Goal: Find specific page/section: Find specific page/section

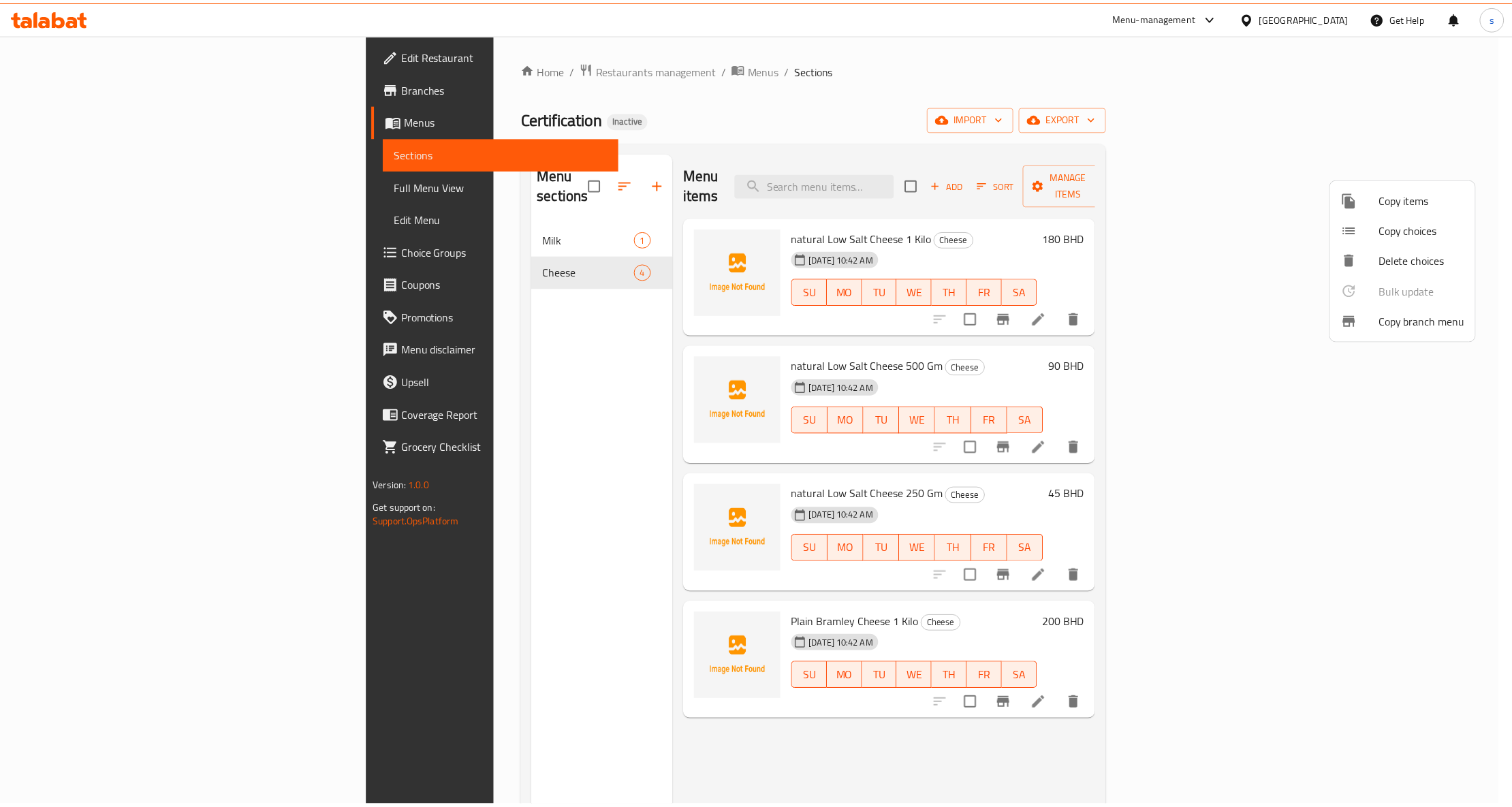
scroll to position [9, 0]
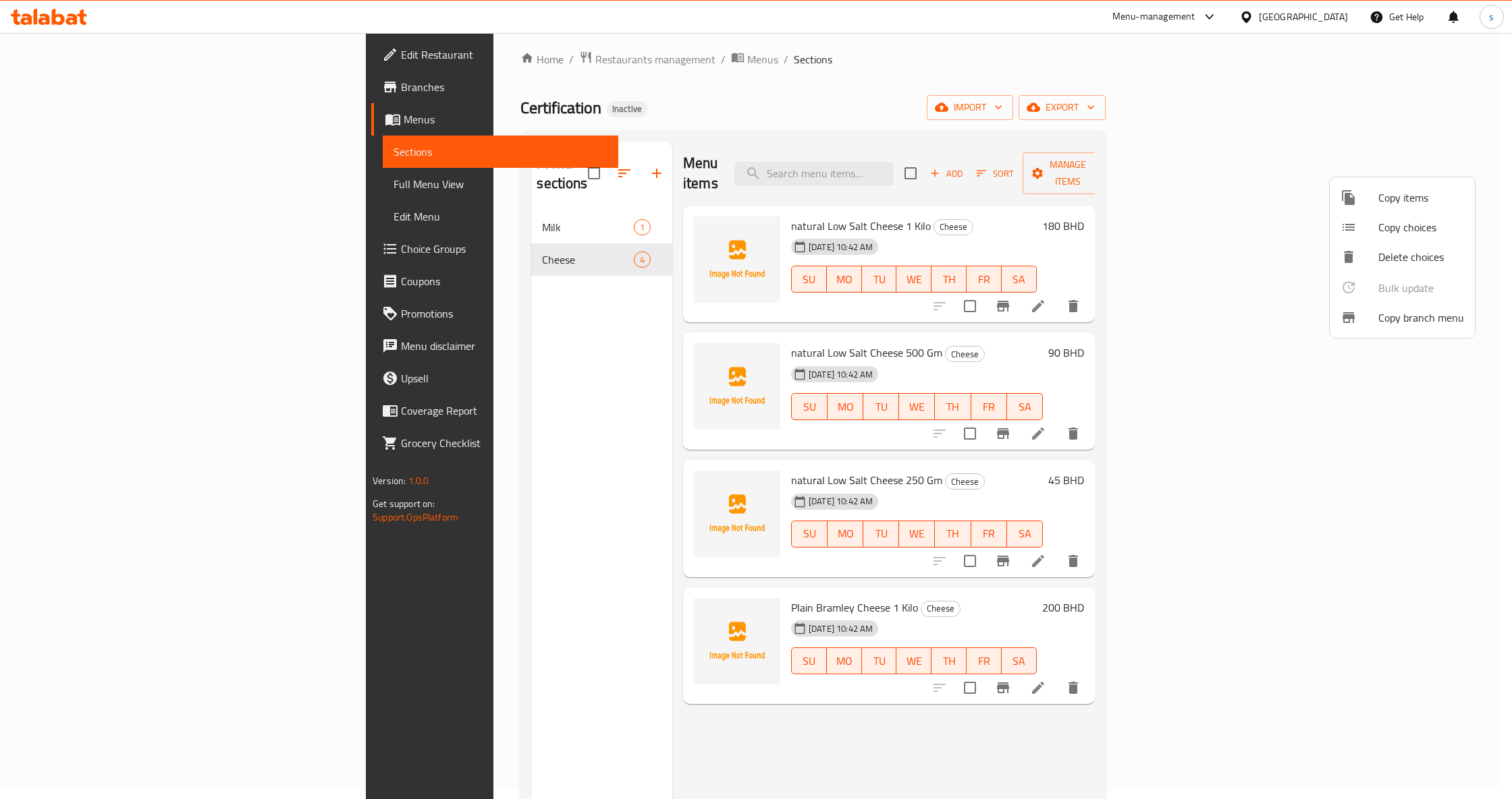
click at [69, 349] on div at bounding box center [756, 400] width 1512 height 799
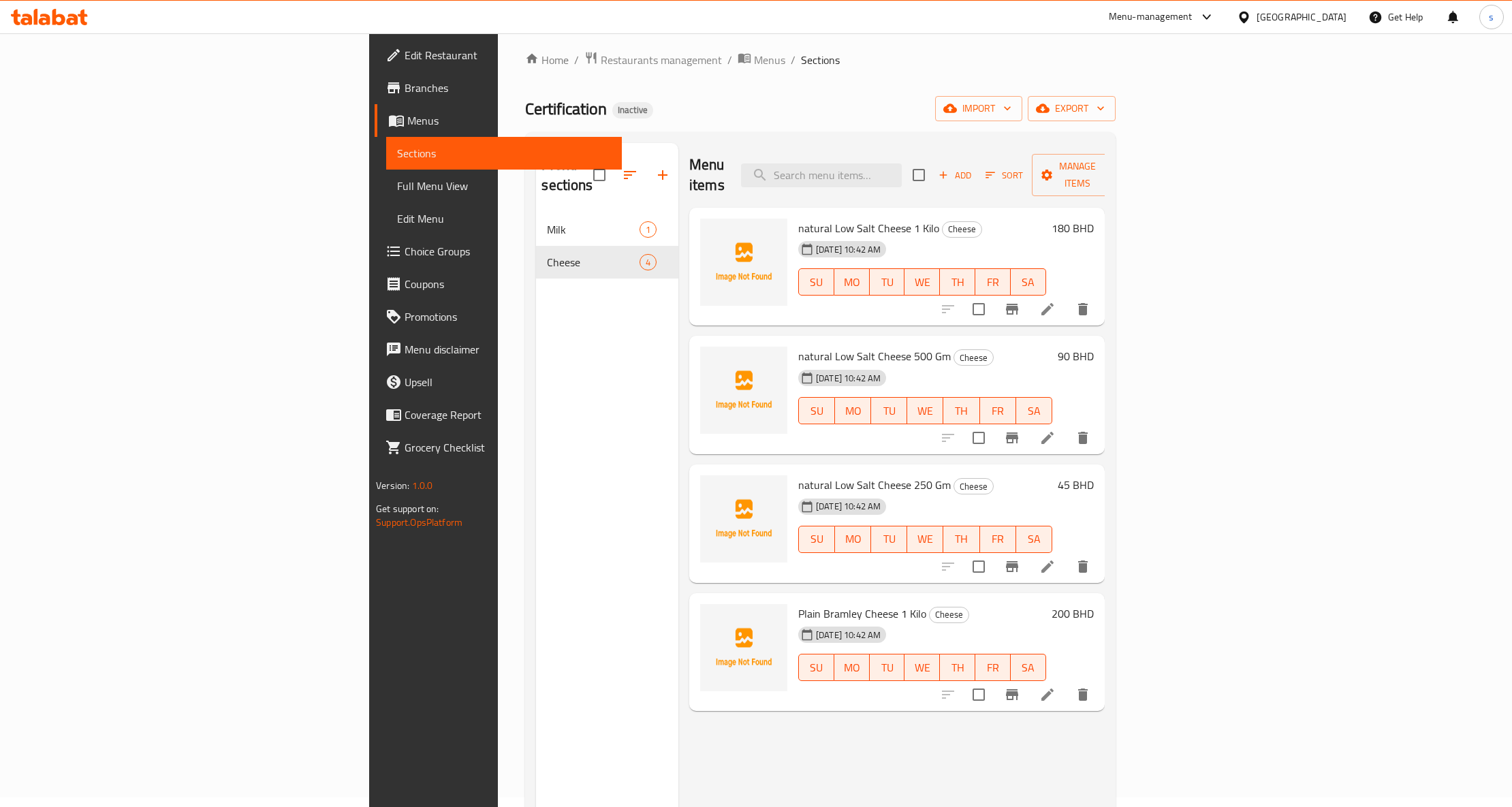
click at [1192, 21] on div "Menu-management" at bounding box center [1150, 16] width 84 height 16
click at [1257, 20] on div at bounding box center [1246, 17] width 20 height 15
click at [1158, 232] on div "[GEOGRAPHIC_DATA]" at bounding box center [1198, 231] width 90 height 15
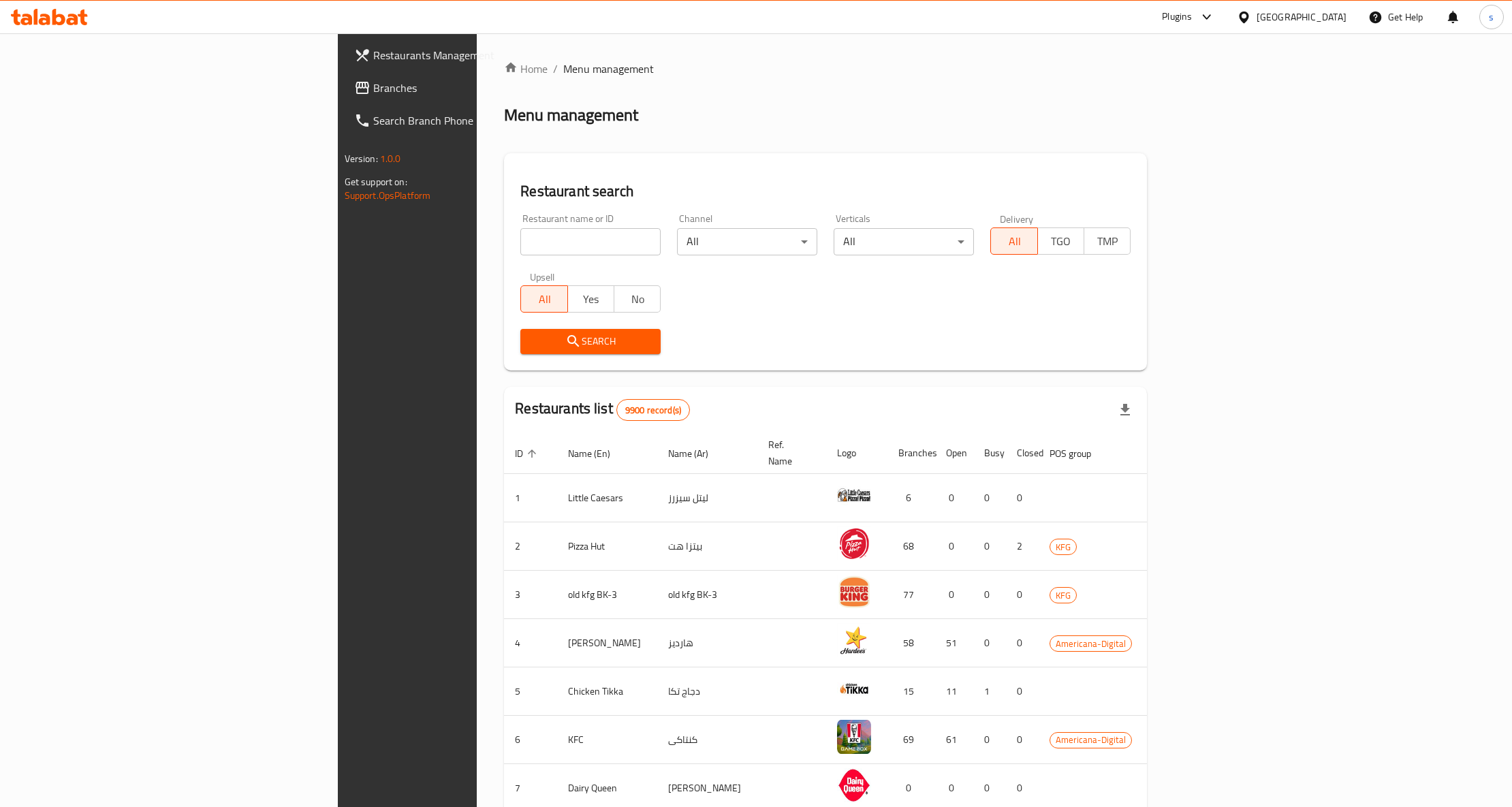
click at [520, 252] on input "search" at bounding box center [590, 241] width 140 height 27
paste input "25299"
type input "25299"
click at [532, 348] on span "Search" at bounding box center [591, 341] width 119 height 17
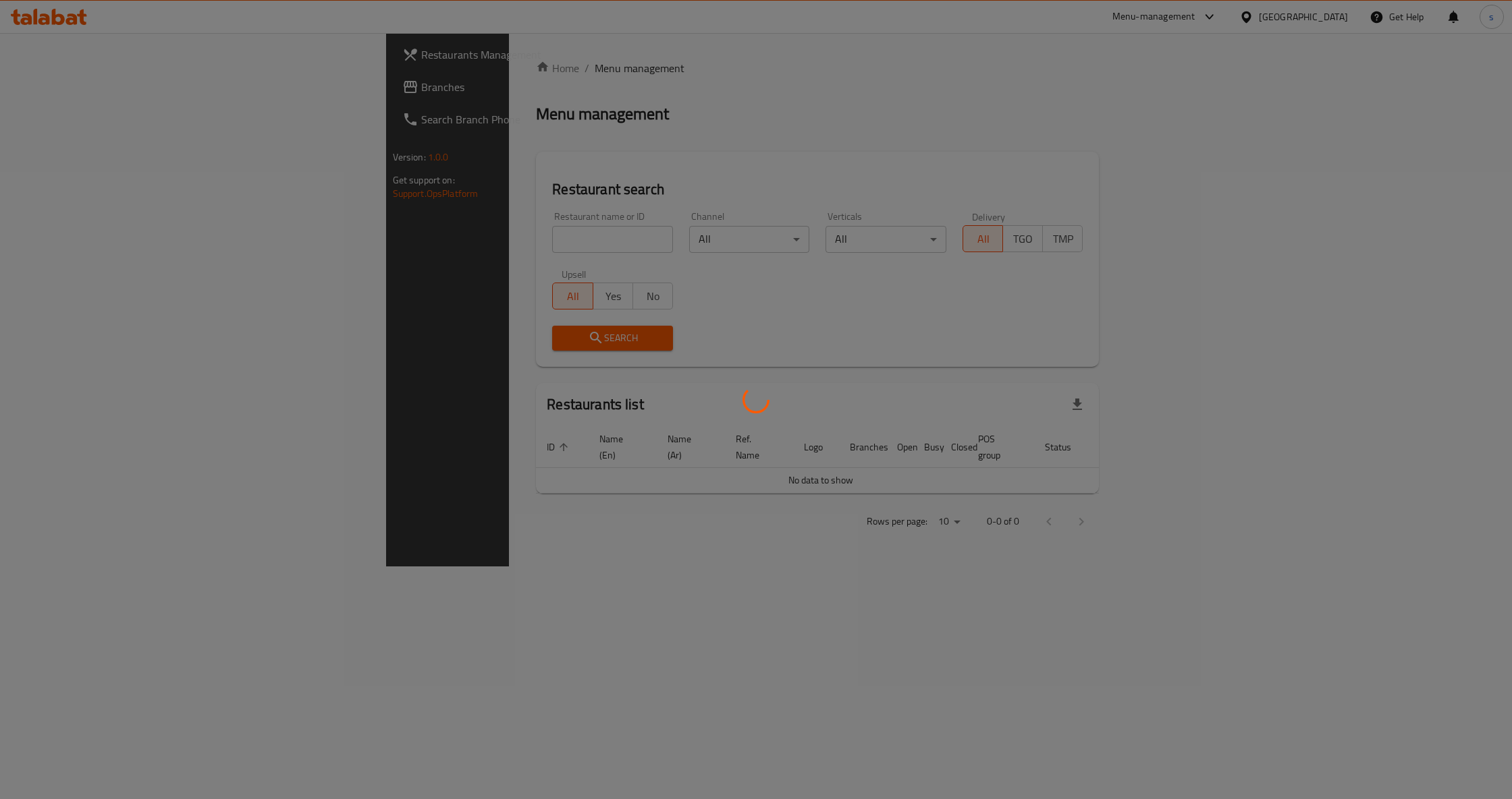
click at [389, 230] on div at bounding box center [756, 400] width 1512 height 799
click at [393, 238] on div at bounding box center [756, 400] width 1512 height 799
click at [394, 238] on div at bounding box center [756, 400] width 1512 height 799
click at [394, 239] on div at bounding box center [756, 400] width 1512 height 799
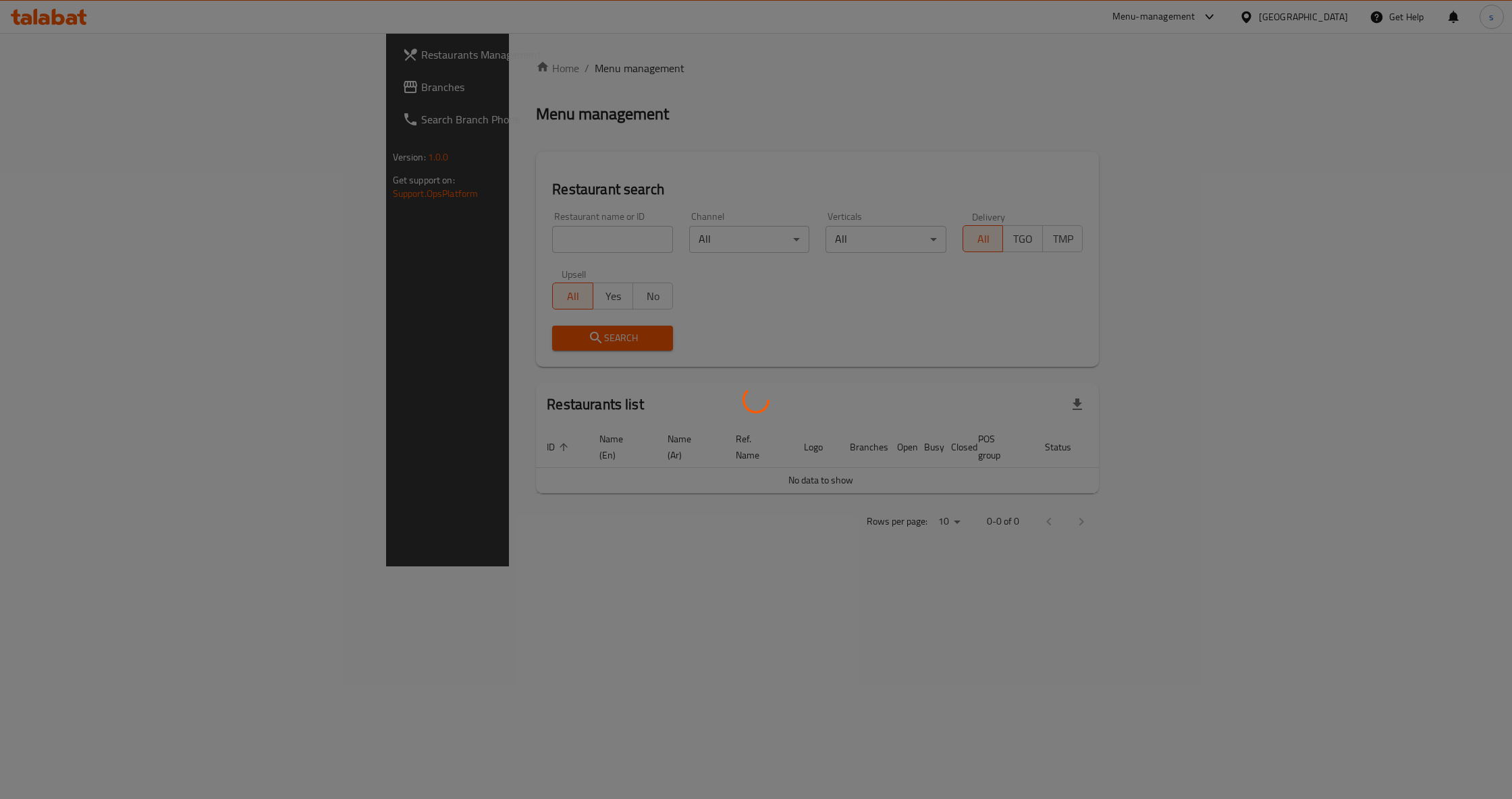
click at [442, 216] on div at bounding box center [756, 400] width 1512 height 799
click at [442, 252] on div at bounding box center [756, 400] width 1512 height 799
click at [412, 233] on div at bounding box center [756, 400] width 1512 height 799
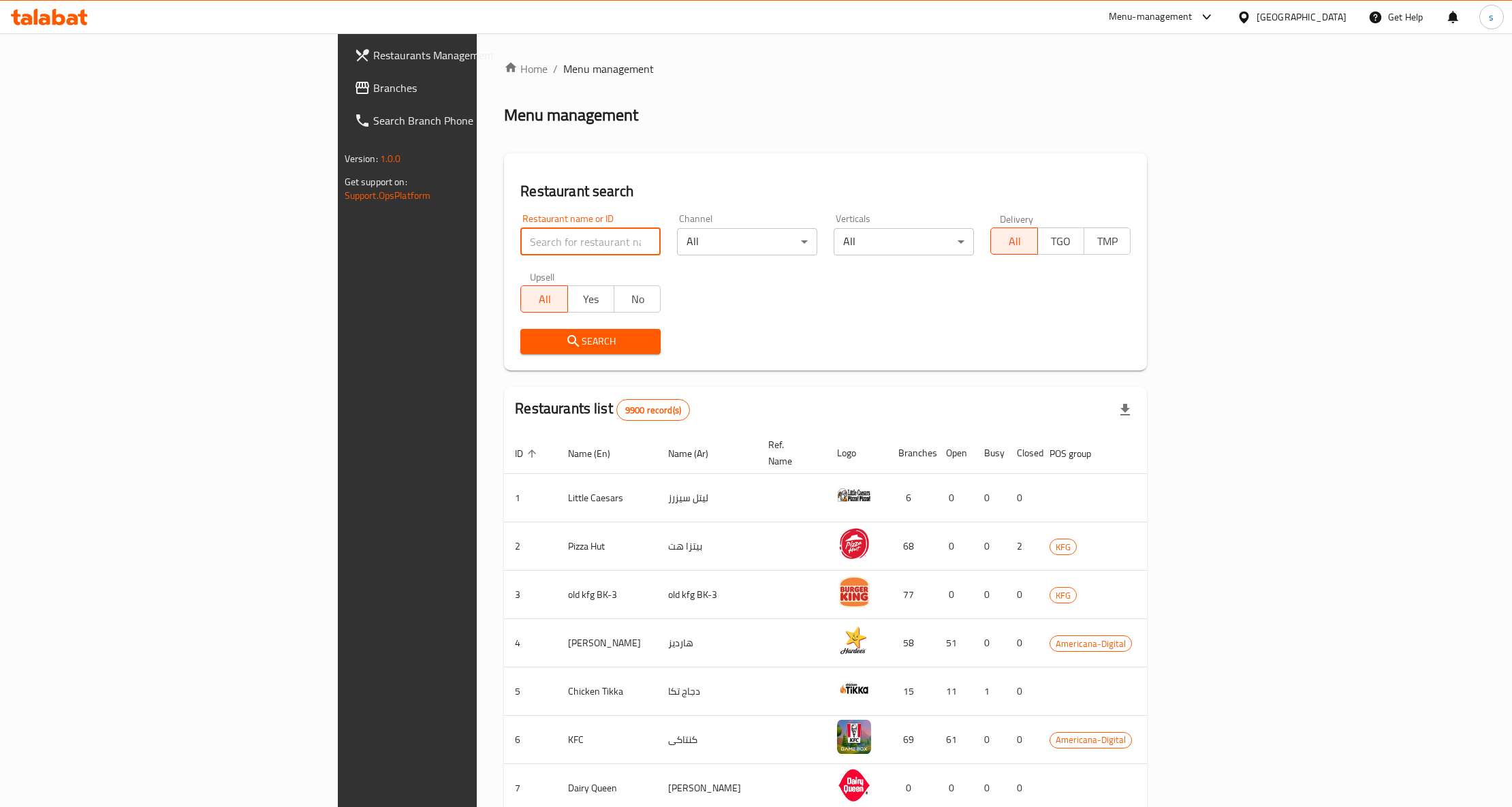
click at [520, 239] on input "search" at bounding box center [590, 241] width 140 height 27
paste input "25299"
type input "25299"
click at [520, 353] on button "Search" at bounding box center [590, 341] width 140 height 25
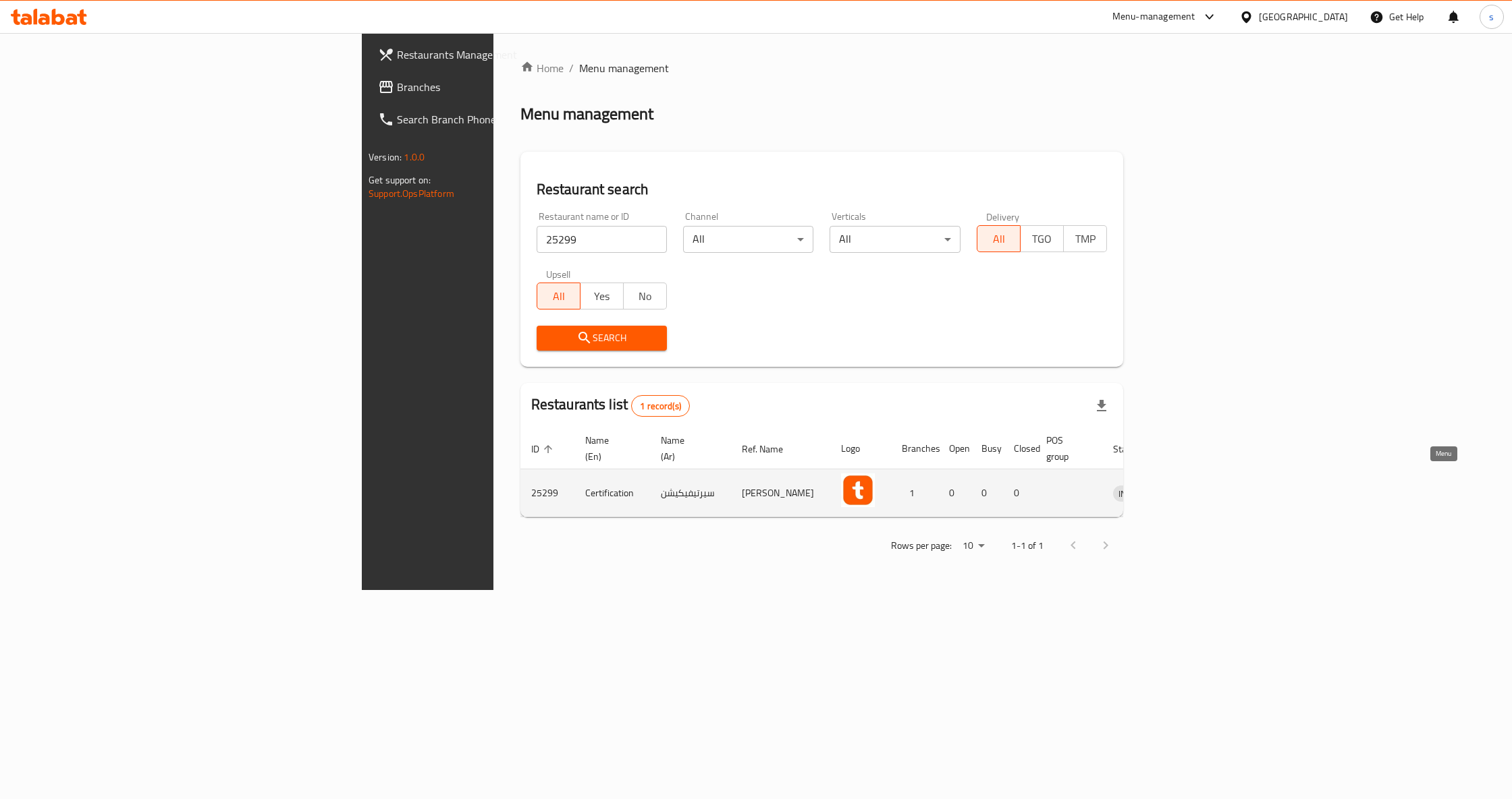
click at [1210, 485] on link "enhanced table" at bounding box center [1198, 493] width 25 height 16
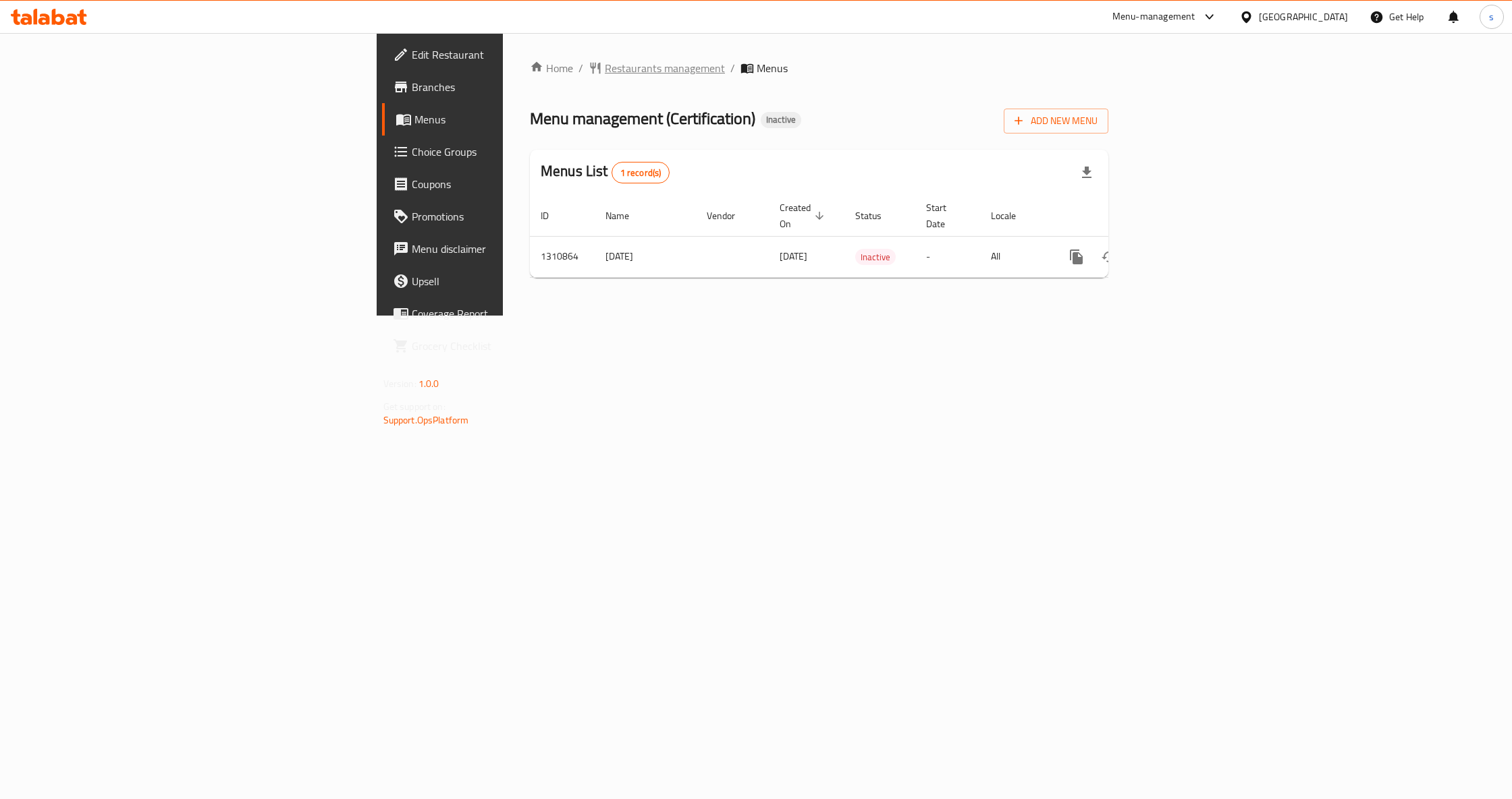
click at [604, 71] on span "Restaurants management" at bounding box center [664, 67] width 120 height 16
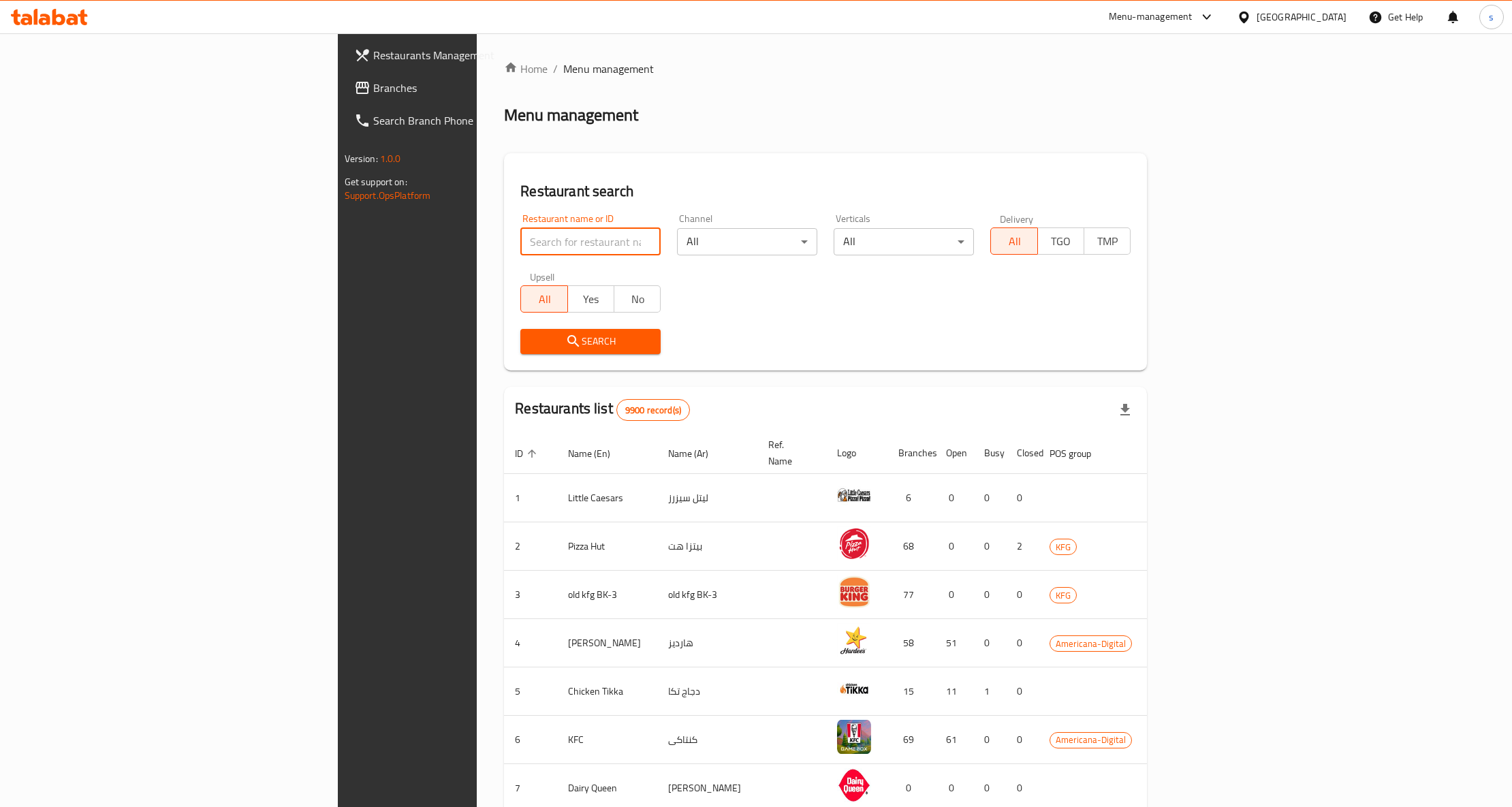
click at [520, 236] on input "search" at bounding box center [590, 241] width 140 height 27
paste input "25299"
type input "25299"
click at [532, 338] on span "Search" at bounding box center [591, 341] width 119 height 17
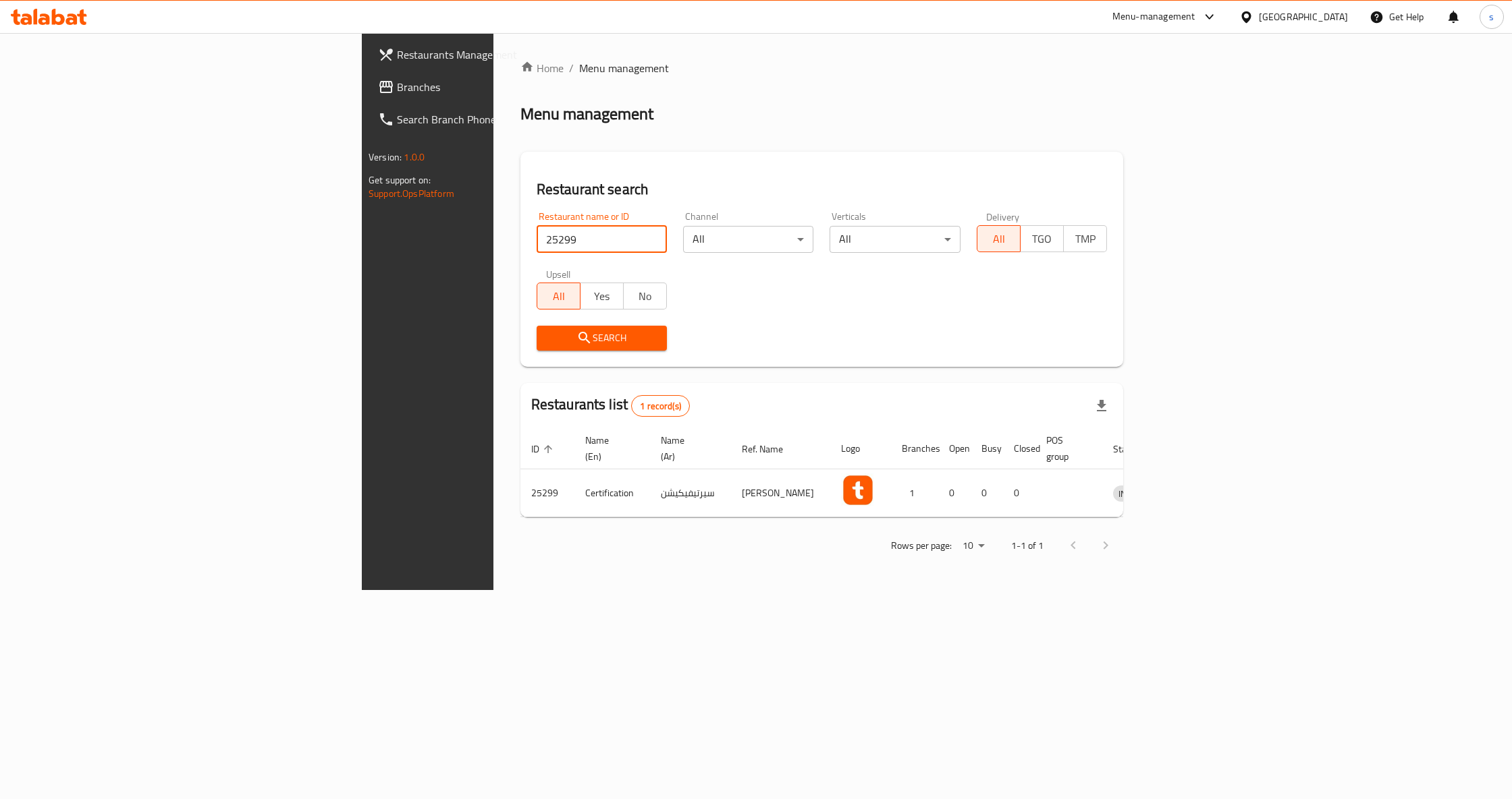
click at [536, 243] on input "25299" at bounding box center [601, 239] width 130 height 27
click at [1228, 4] on div "Menu-management" at bounding box center [1165, 17] width 127 height 33
click at [1195, 18] on div "Menu-management" at bounding box center [1153, 16] width 83 height 16
click at [1129, 81] on div "Catalog" at bounding box center [1176, 91] width 203 height 31
